Goal: Check status

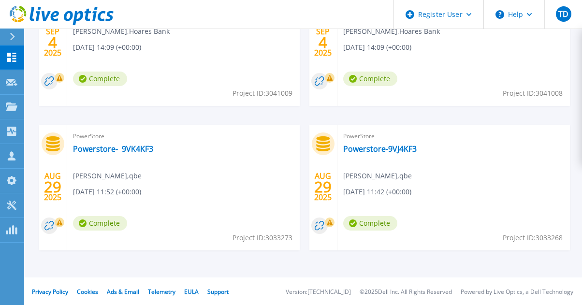
scroll to position [505, 0]
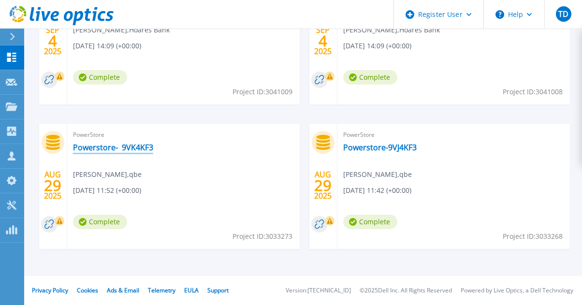
click at [104, 145] on link "Powerstore- 9VK4KF3" at bounding box center [113, 148] width 80 height 10
